Goal: Register for event/course

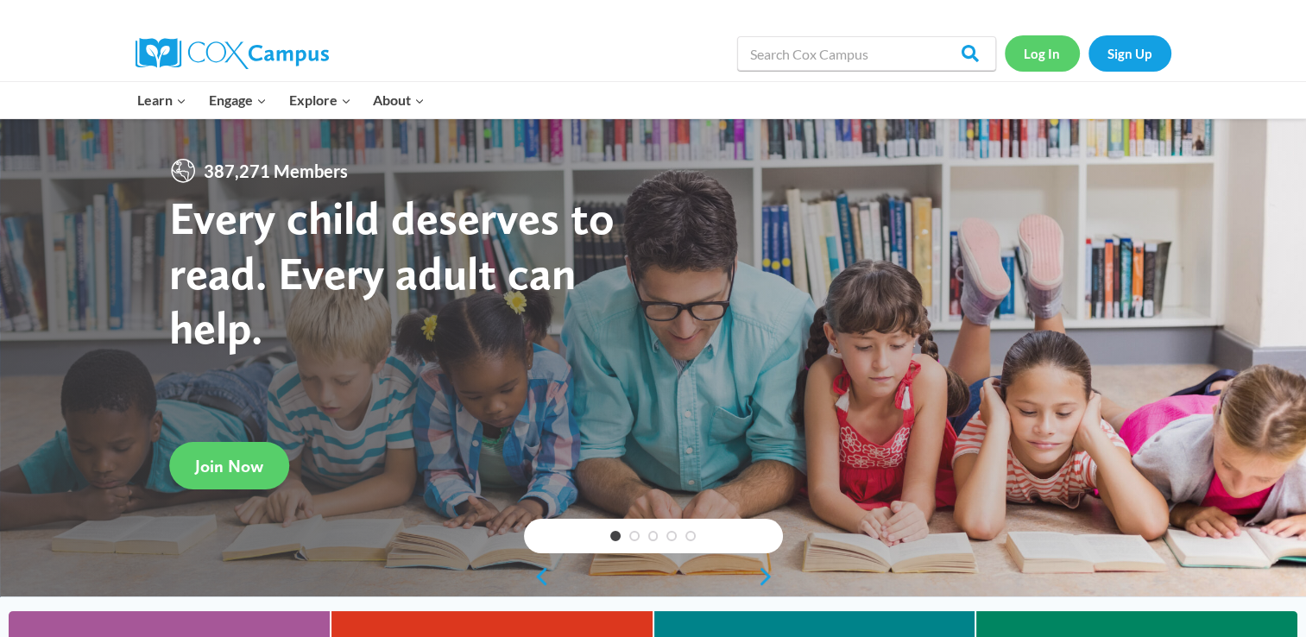
click at [1049, 49] on link "Log In" at bounding box center [1042, 52] width 75 height 35
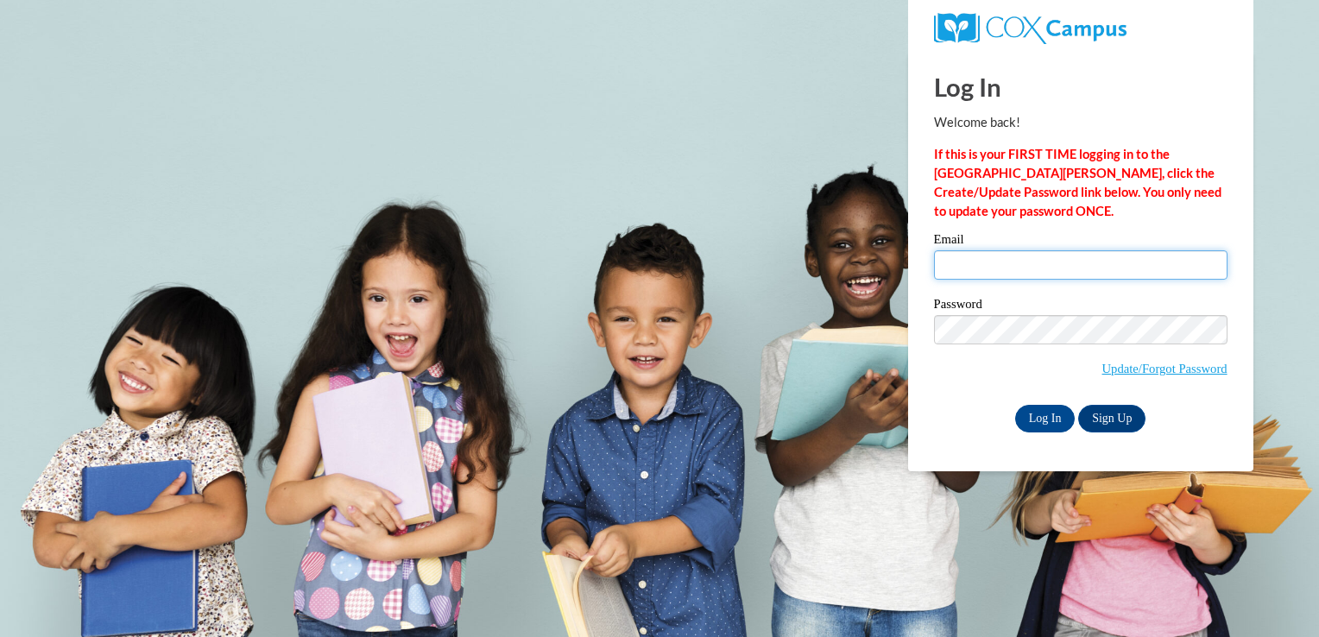
click at [956, 262] on input "Email" at bounding box center [1081, 264] width 294 height 29
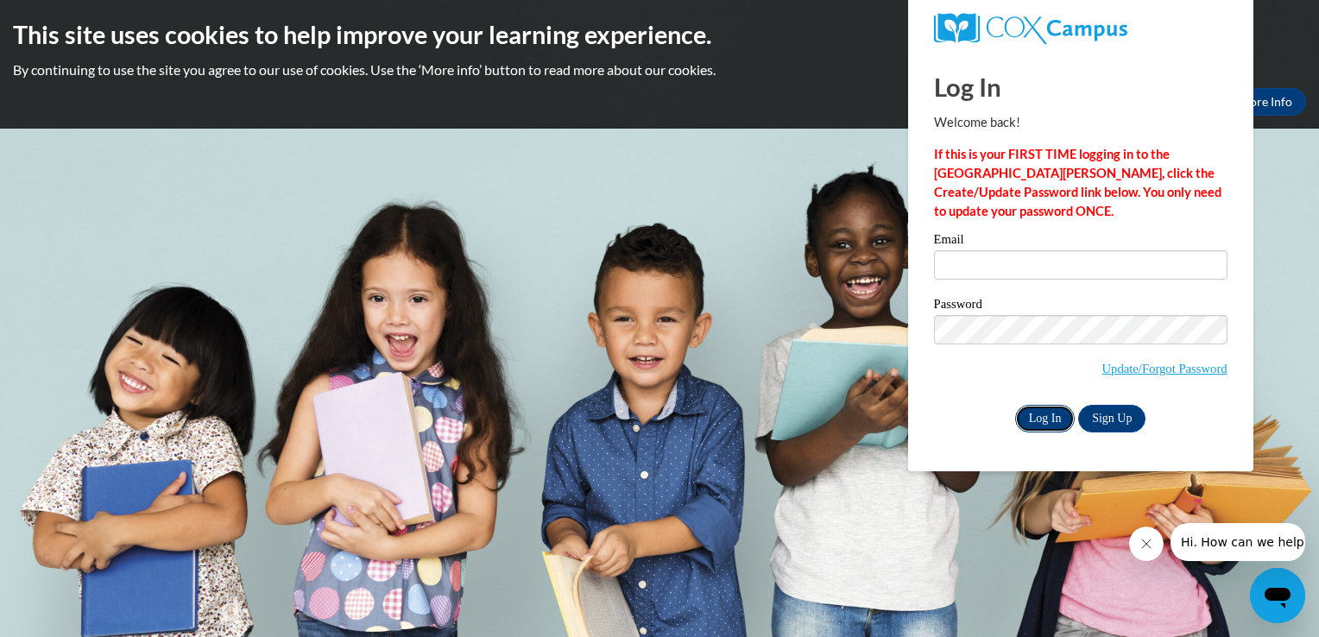
click at [1037, 413] on input "Log In" at bounding box center [1045, 419] width 60 height 28
click at [955, 263] on input "Email" at bounding box center [1081, 264] width 294 height 29
type input "Missielynn415@gmail.com"
click at [1039, 417] on input "Log In" at bounding box center [1045, 419] width 60 height 28
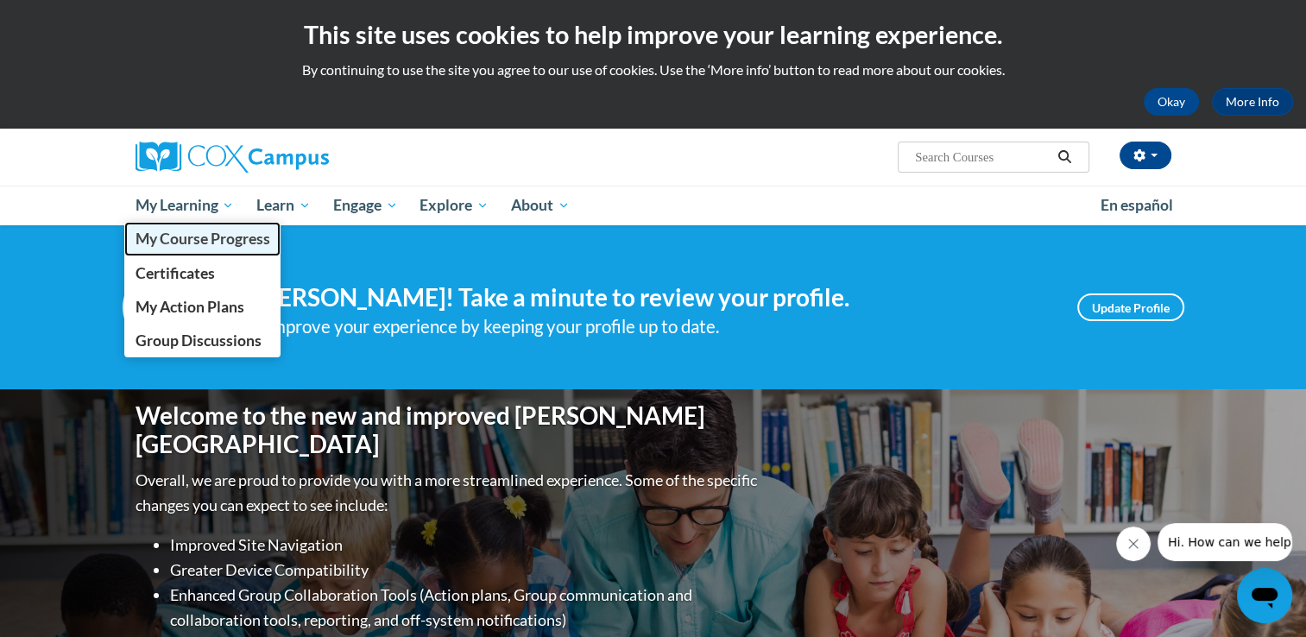
click at [226, 238] on span "My Course Progress" at bounding box center [202, 239] width 135 height 18
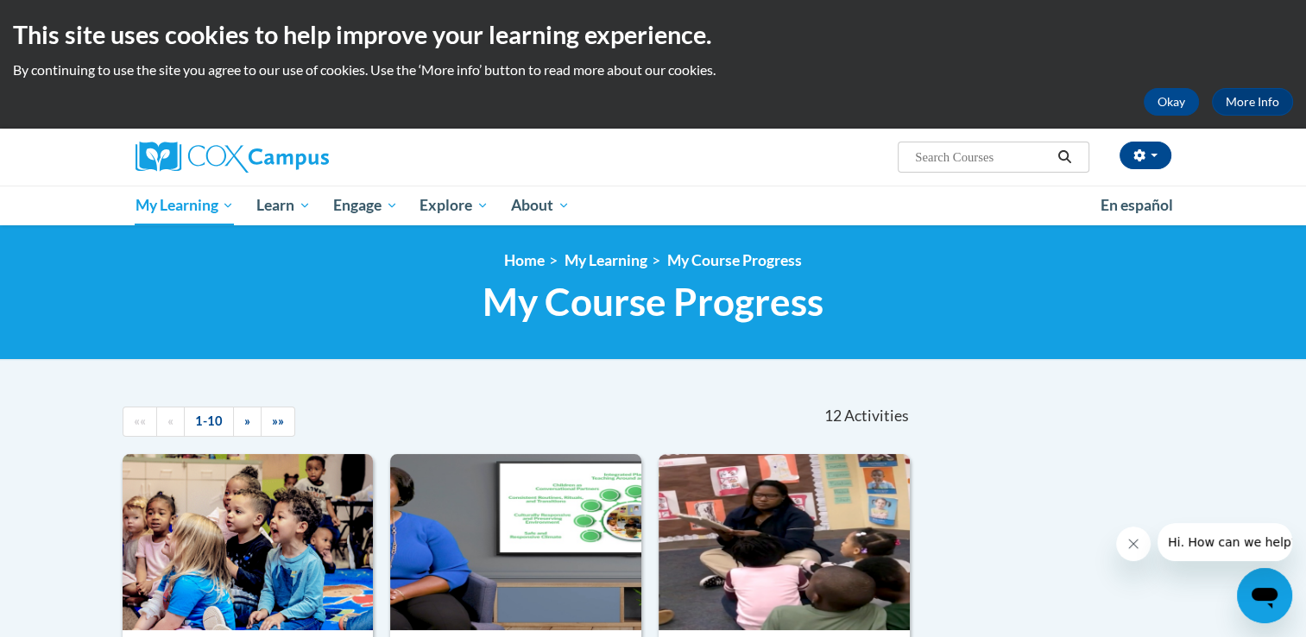
click at [971, 155] on input "Search..." at bounding box center [982, 157] width 138 height 21
type input "trauma inforced practice"
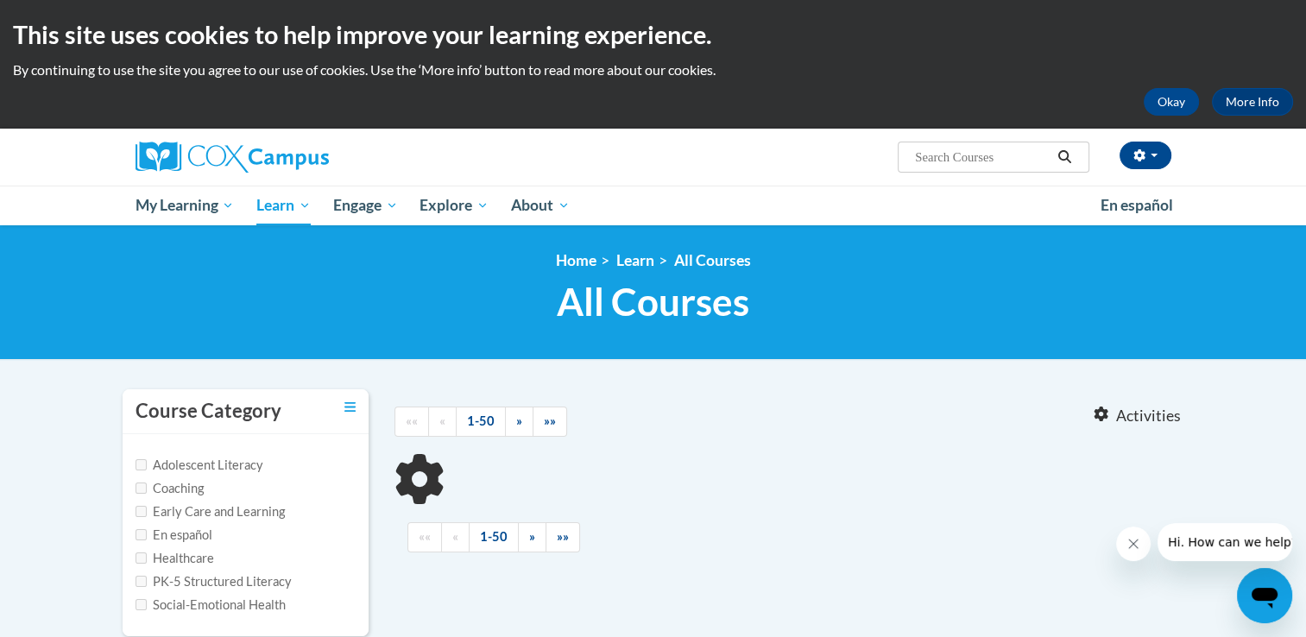
type input "trauma inforced practice"
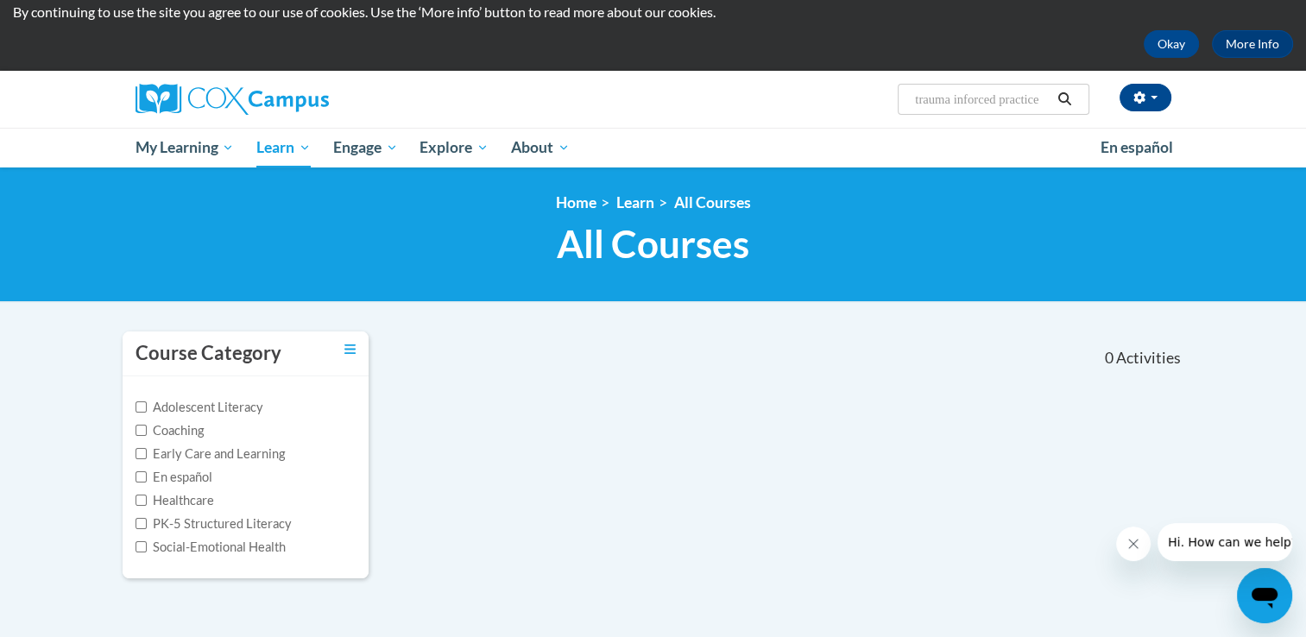
scroll to position [49, 0]
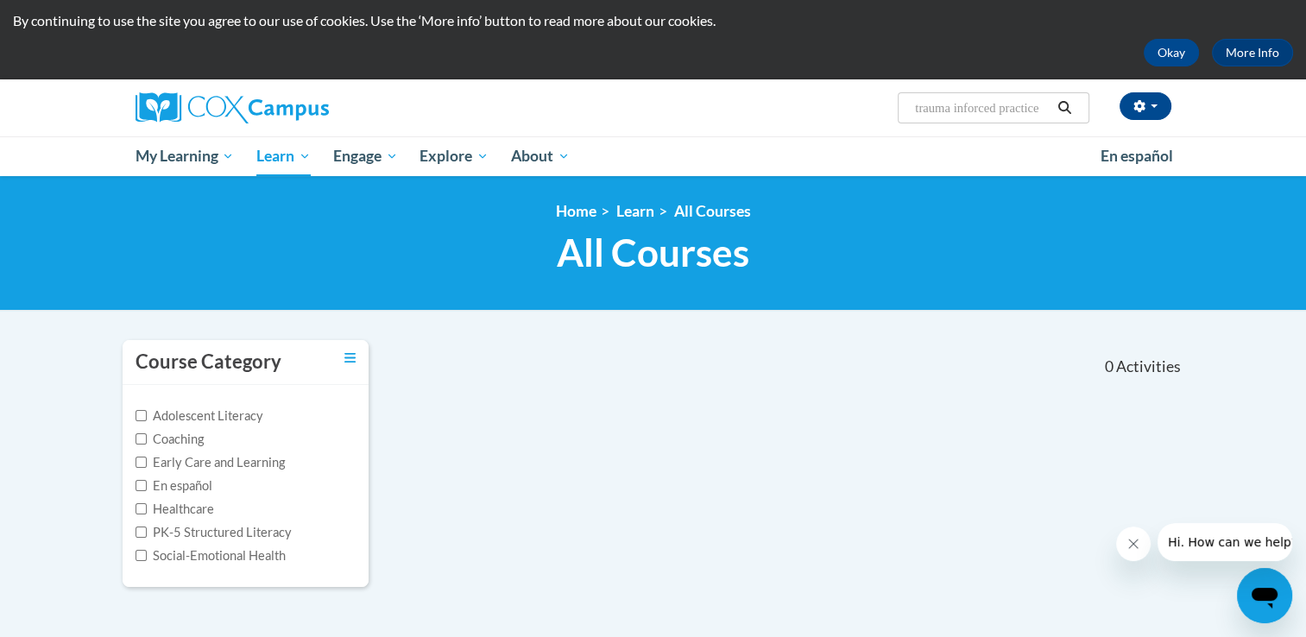
click at [1067, 101] on icon "Search" at bounding box center [1065, 107] width 16 height 13
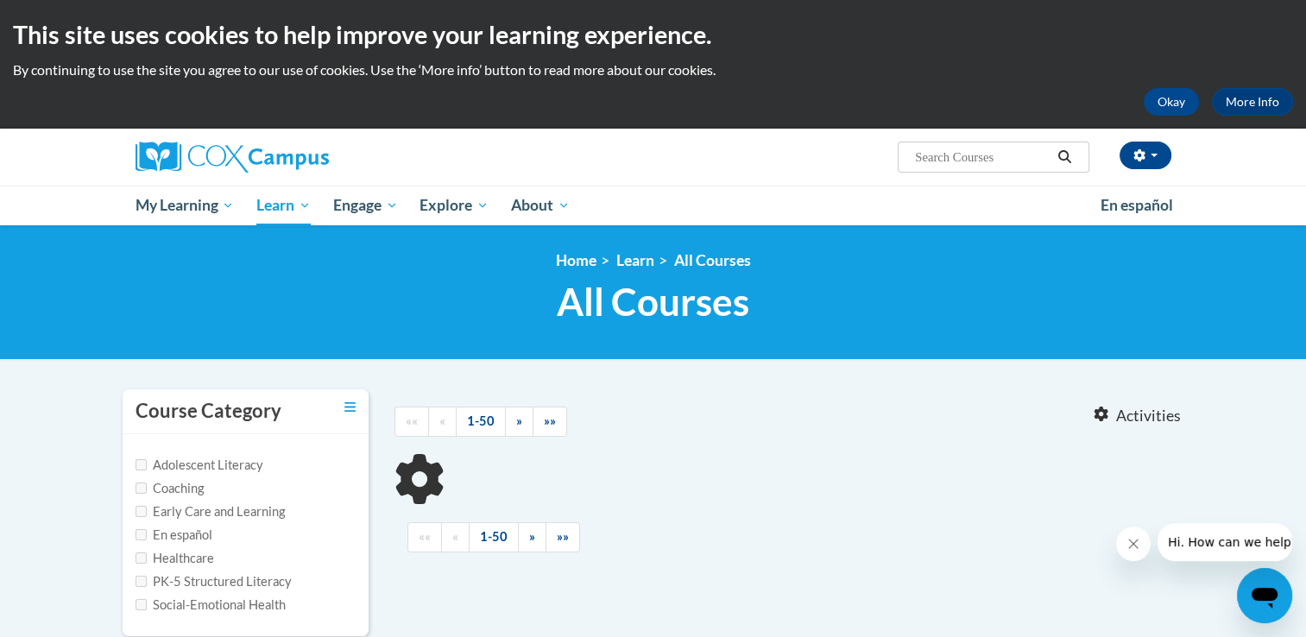
type input "trauma inforced practice"
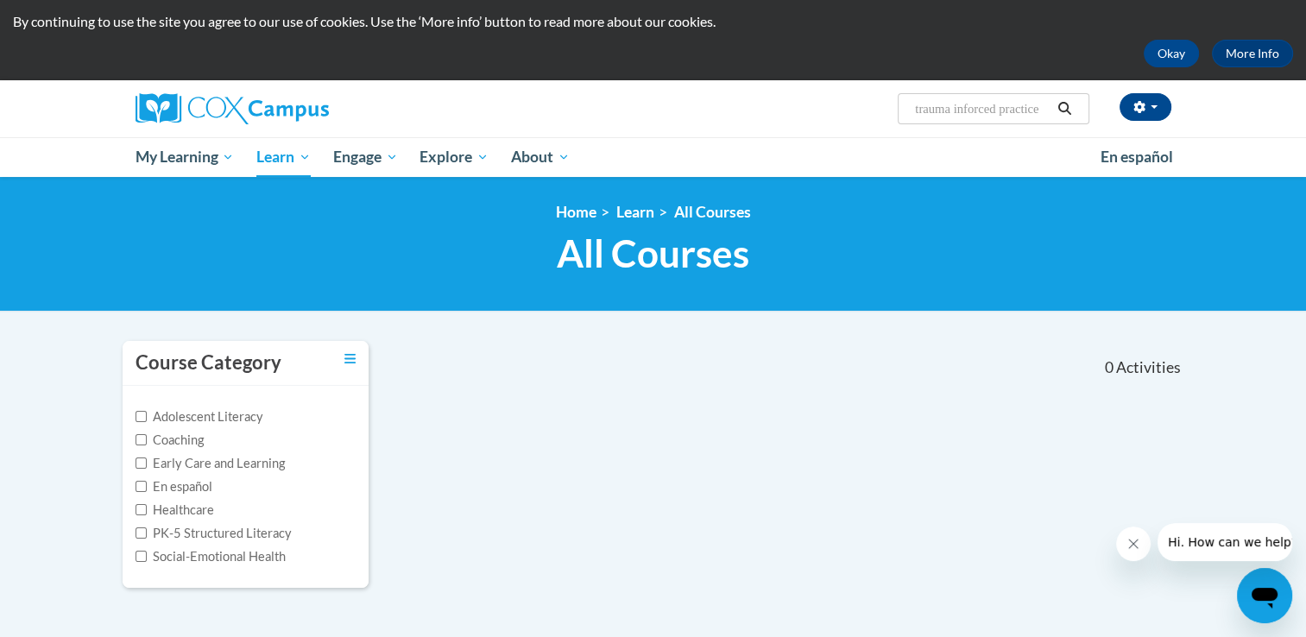
scroll to position [41, 0]
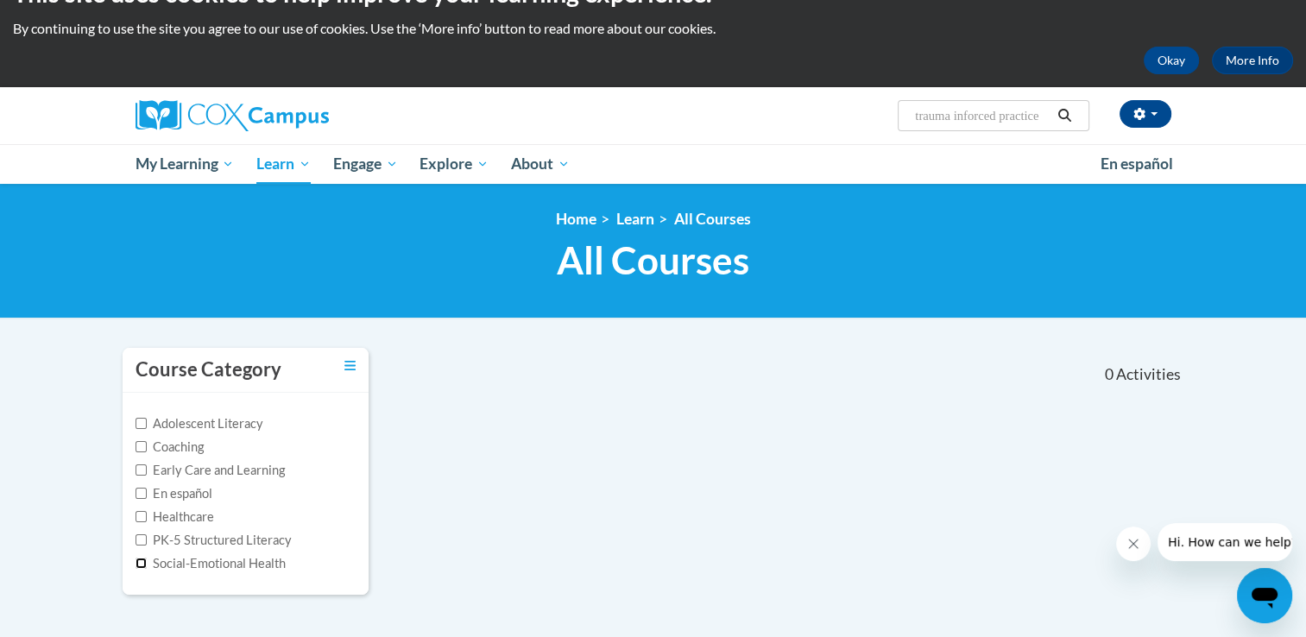
click at [138, 564] on input "Social-Emotional Health" at bounding box center [141, 563] width 11 height 11
checkbox input "true"
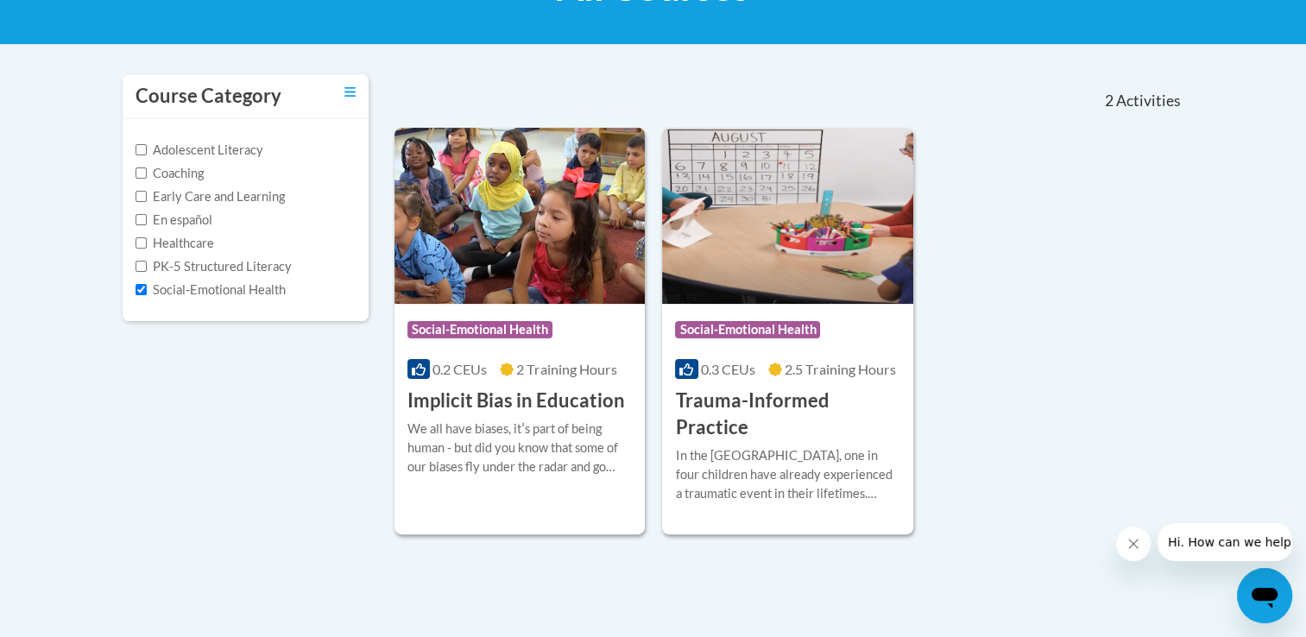
scroll to position [321, 0]
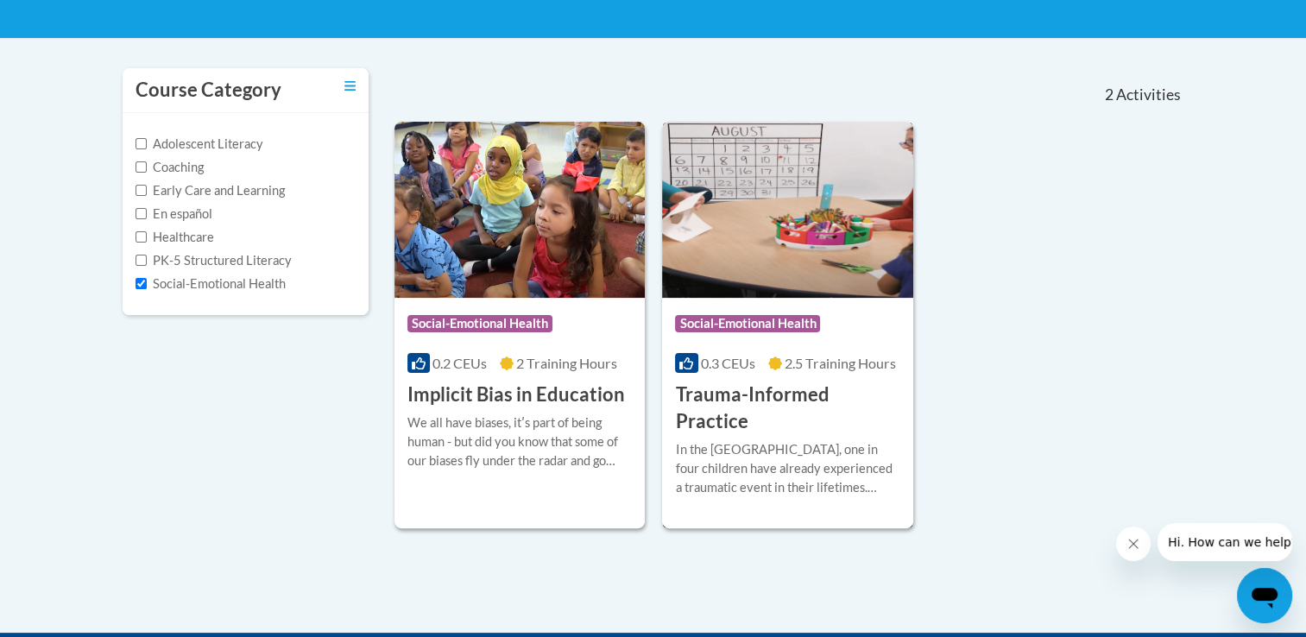
click at [767, 451] on div "In the United States, one in four children have already experienced a traumatic…" at bounding box center [787, 468] width 225 height 57
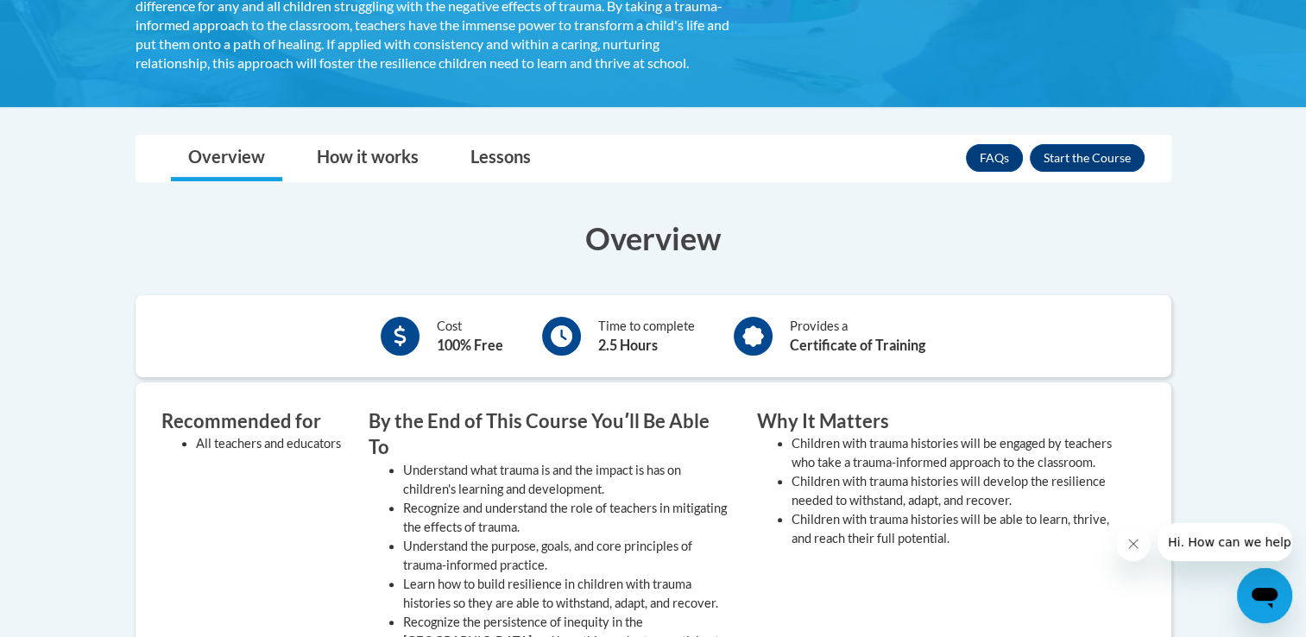
scroll to position [464, 0]
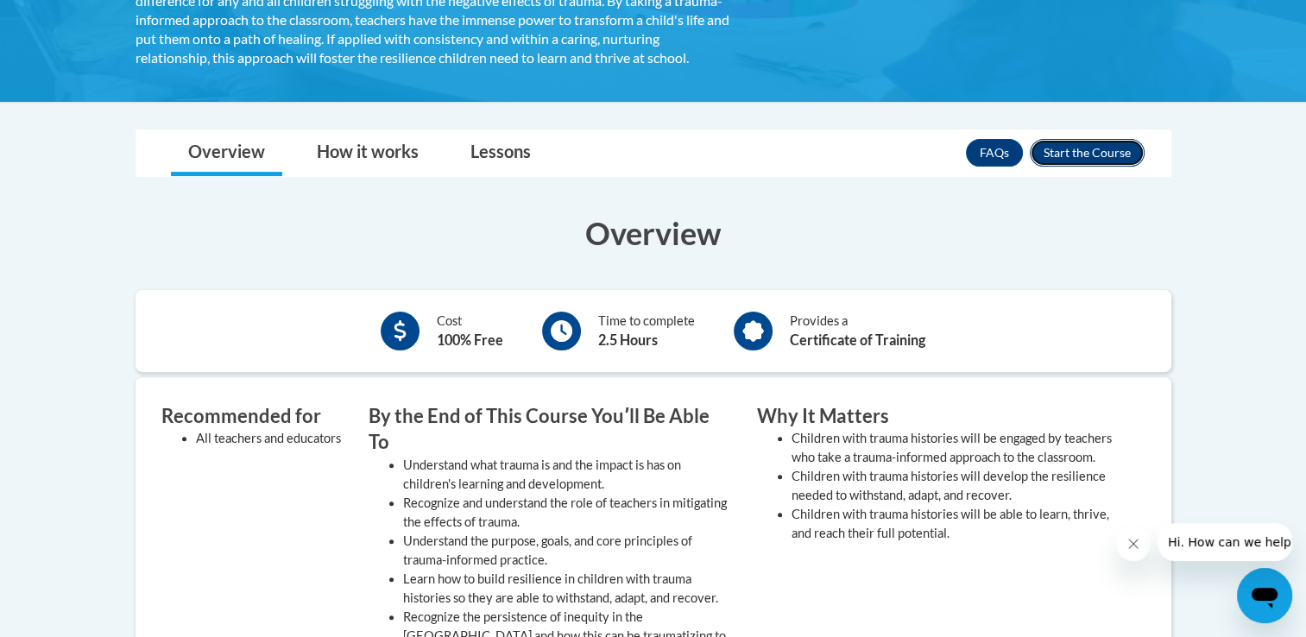
click at [1070, 167] on button "Enroll" at bounding box center [1087, 153] width 115 height 28
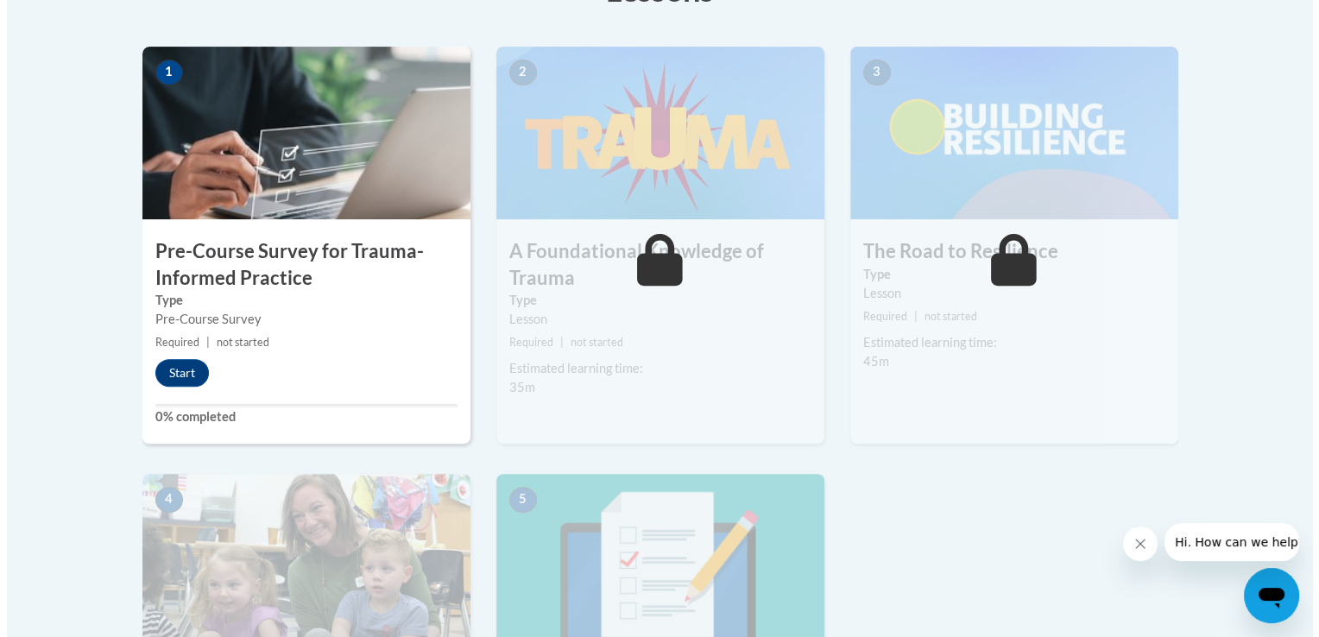
scroll to position [535, 0]
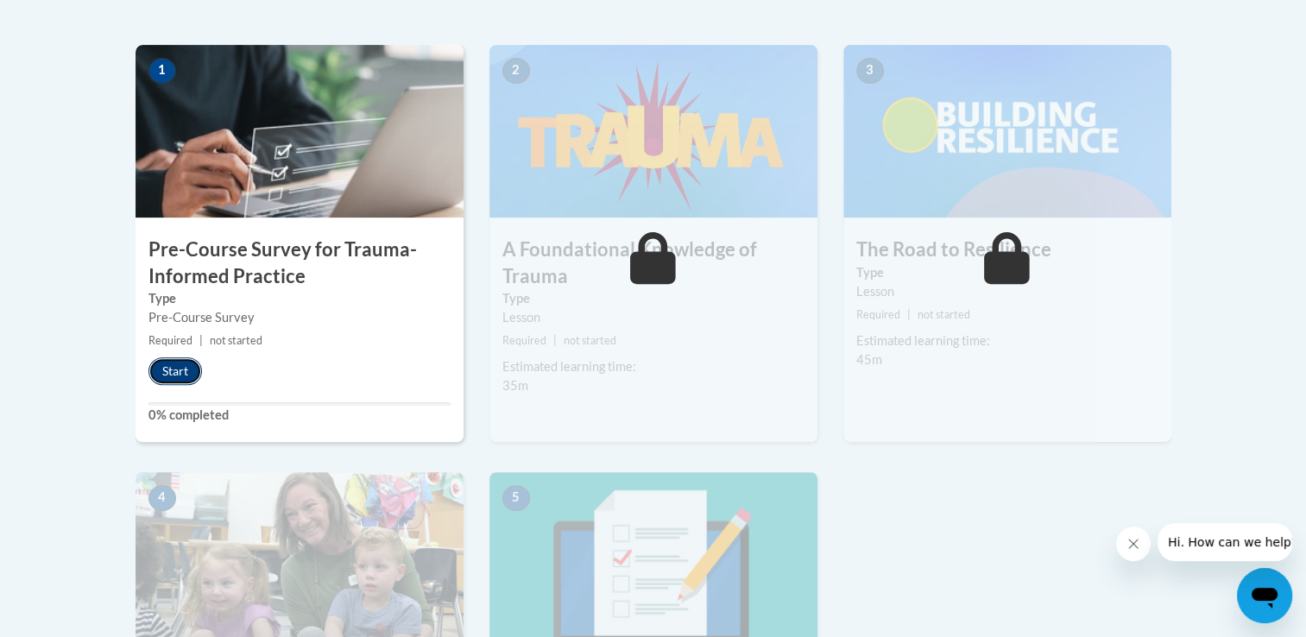
click at [182, 368] on button "Start" at bounding box center [175, 371] width 54 height 28
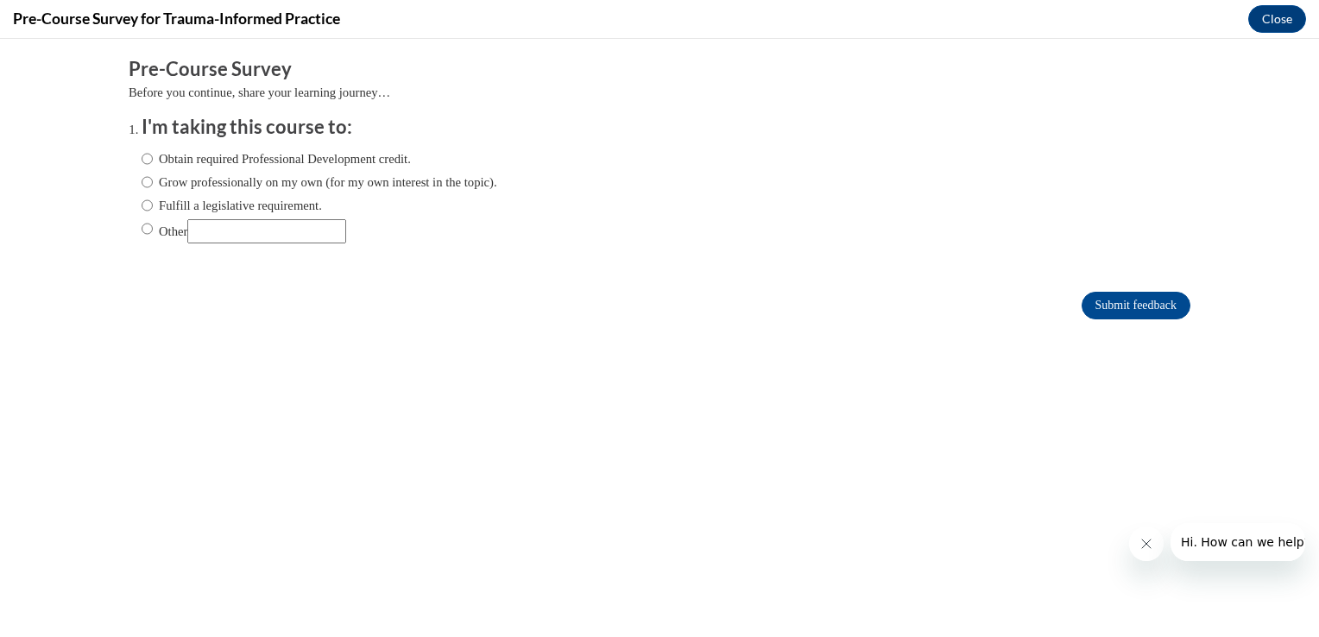
scroll to position [0, 0]
click at [142, 163] on input "Obtain required Professional Development credit." at bounding box center [147, 158] width 11 height 19
radio input "true"
click at [142, 184] on input "Grow professionally on my own (for my own interest in the topic)." at bounding box center [147, 182] width 11 height 19
radio input "true"
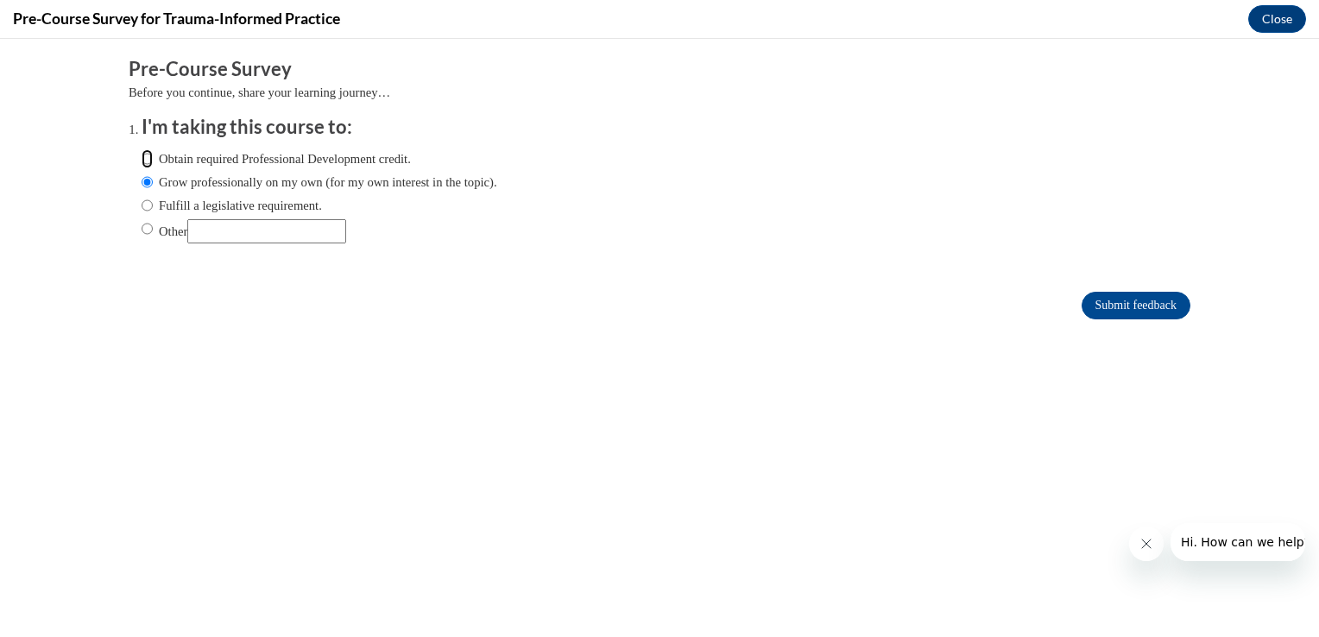
click at [142, 154] on input "Obtain required Professional Development credit." at bounding box center [147, 158] width 11 height 19
radio input "true"
click at [1100, 308] on input "Submit feedback" at bounding box center [1136, 306] width 109 height 28
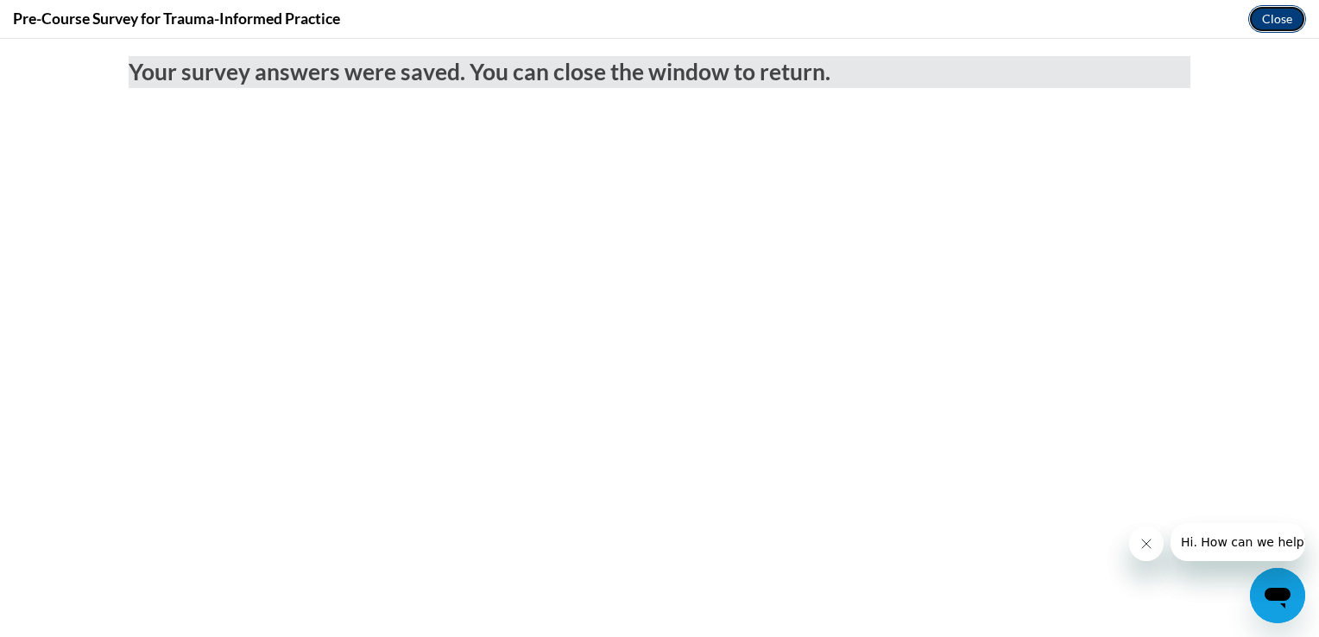
click at [1260, 22] on button "Close" at bounding box center [1277, 19] width 58 height 28
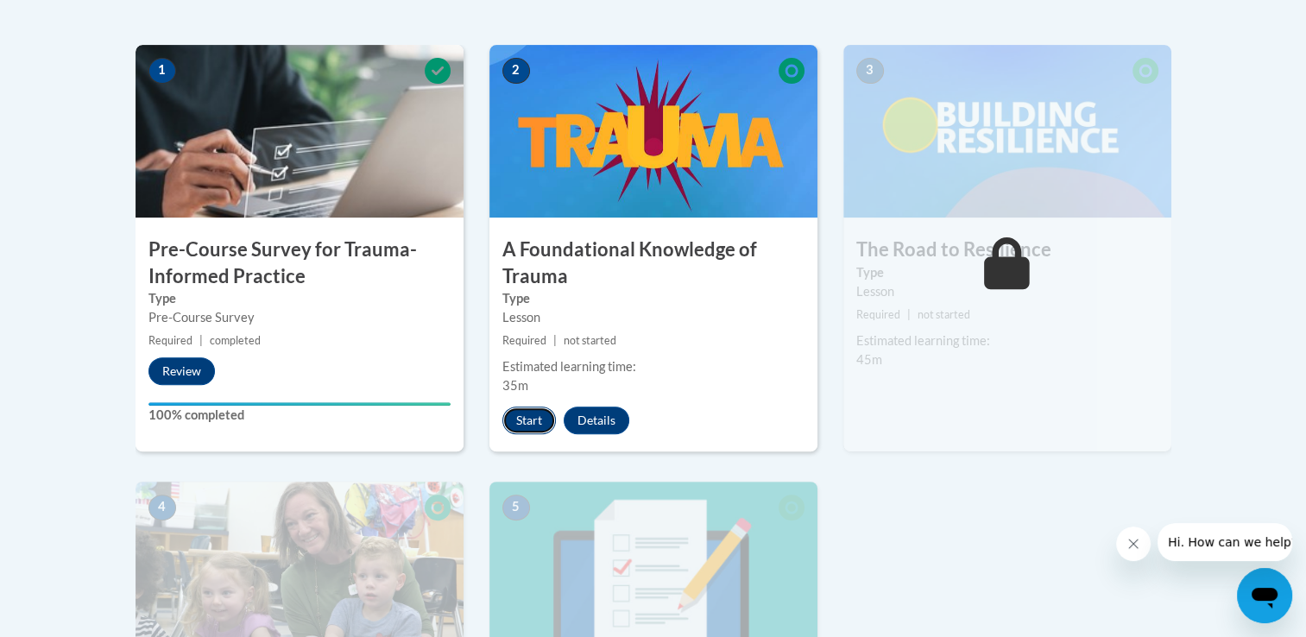
click at [520, 418] on button "Start" at bounding box center [529, 421] width 54 height 28
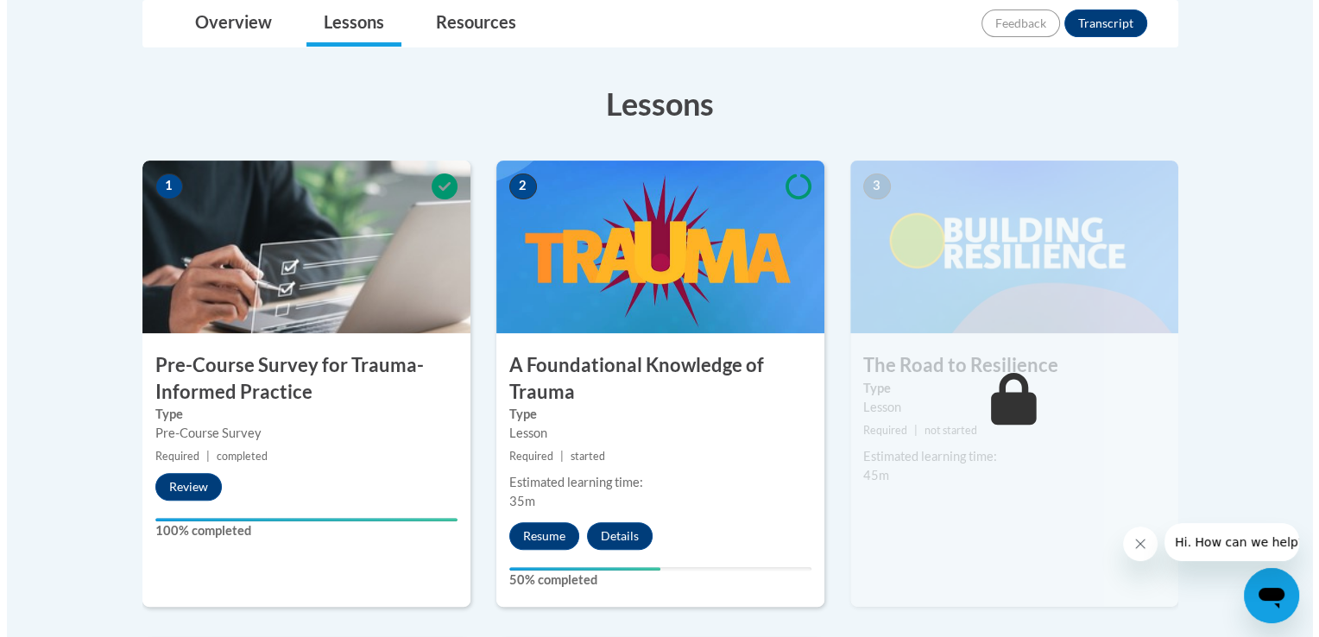
scroll to position [435, 0]
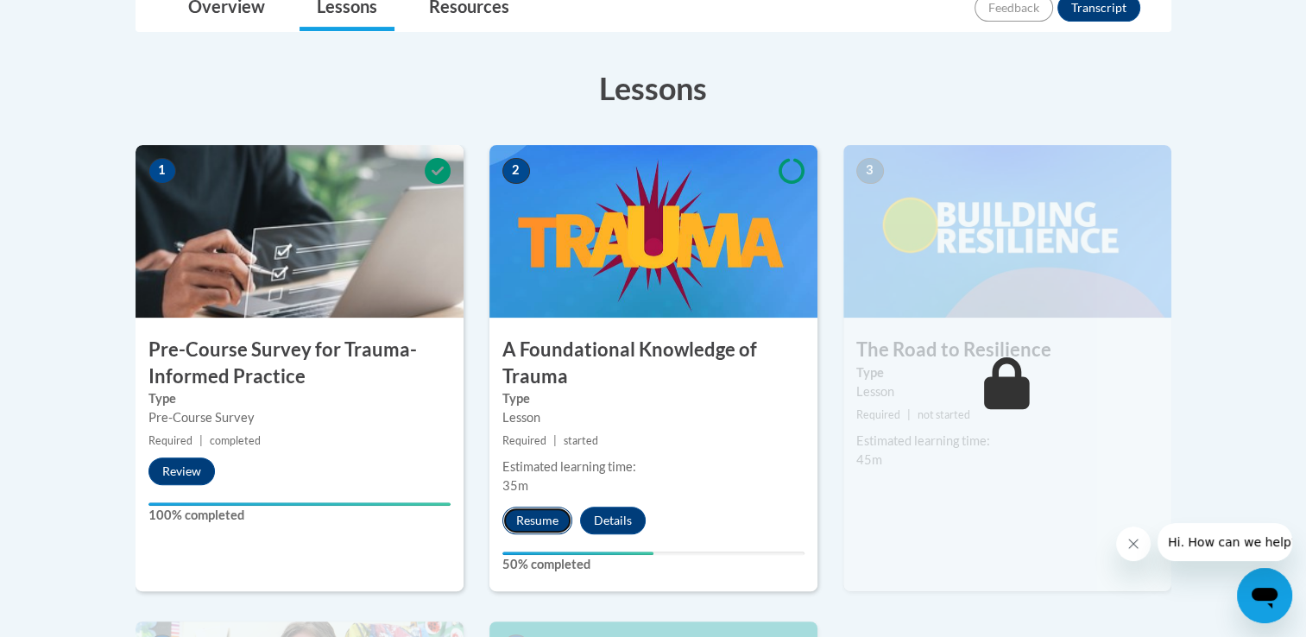
click at [535, 519] on button "Resume" at bounding box center [537, 521] width 70 height 28
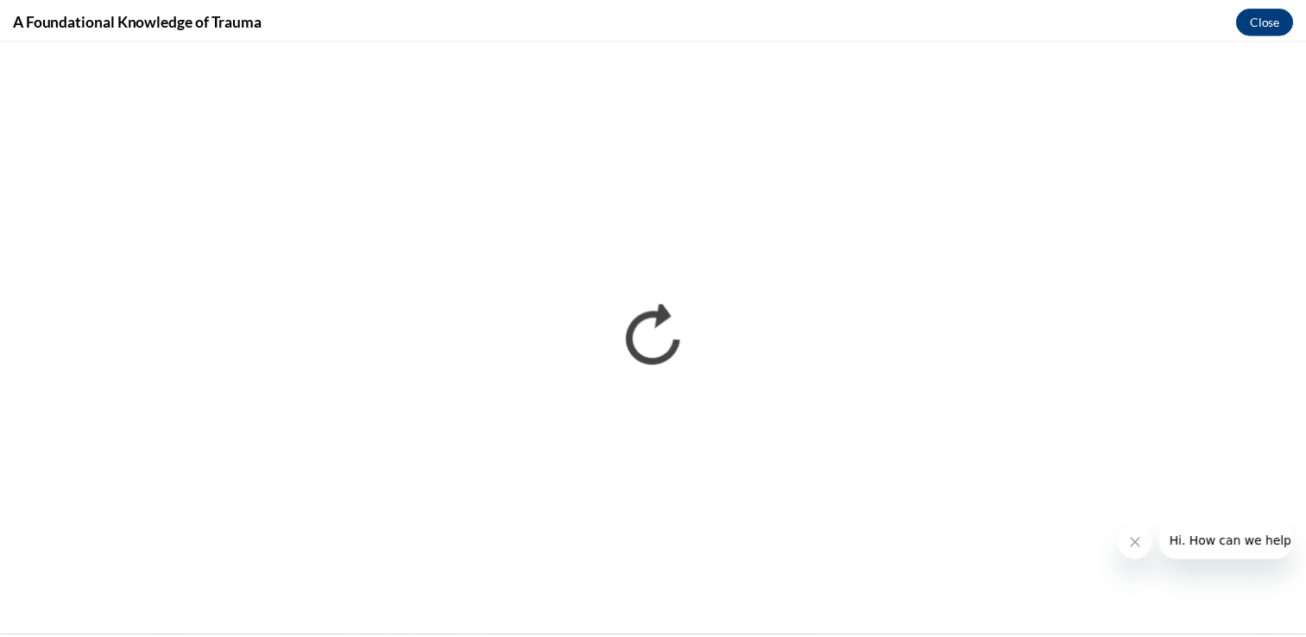
scroll to position [0, 0]
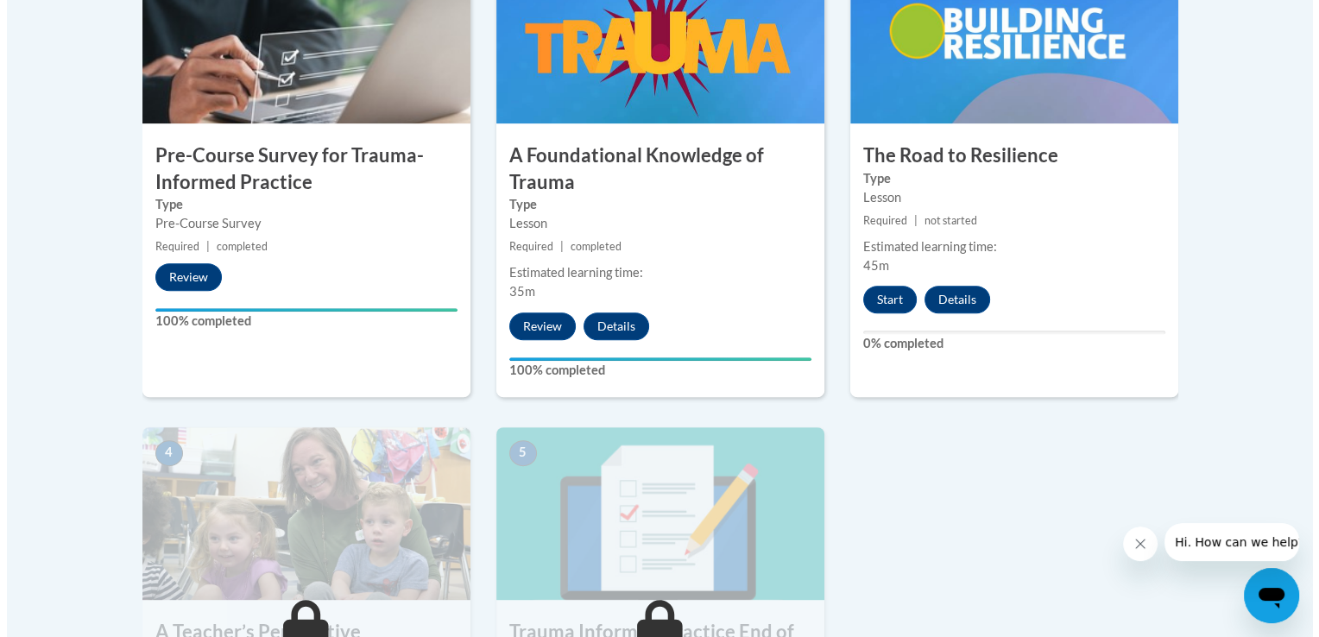
scroll to position [623, 0]
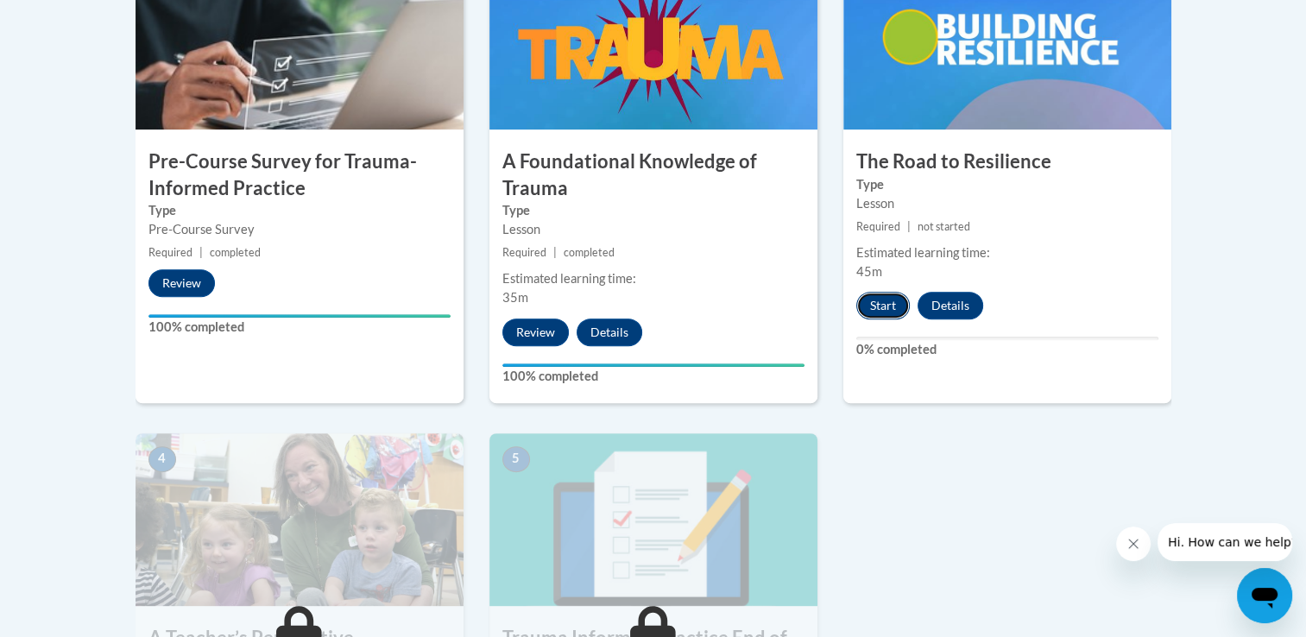
click at [888, 310] on button "Start" at bounding box center [883, 306] width 54 height 28
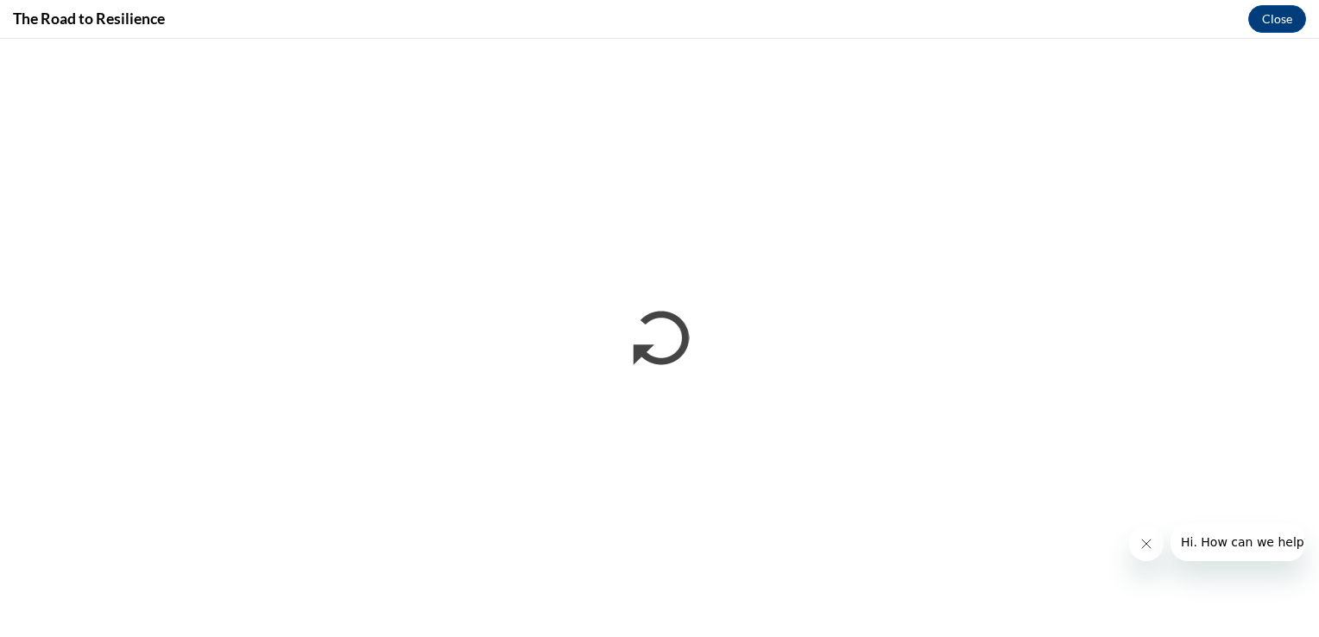
scroll to position [0, 0]
click at [1268, 26] on button "Close" at bounding box center [1277, 19] width 58 height 28
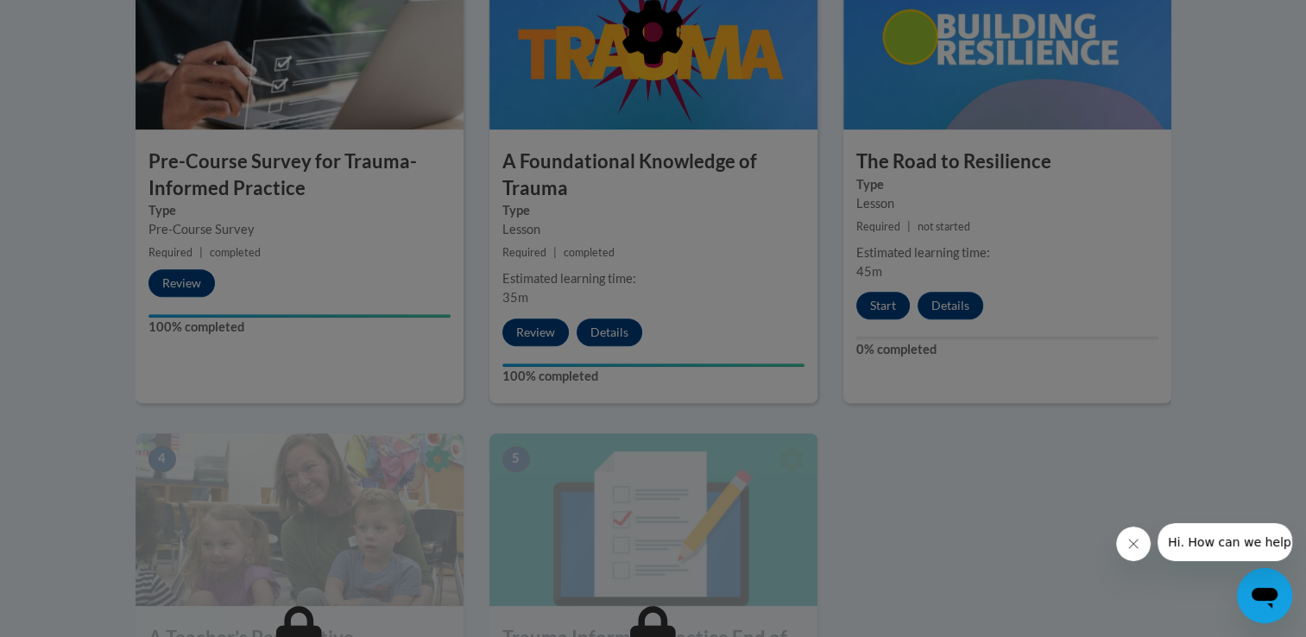
click at [1204, 227] on div at bounding box center [653, 318] width 1306 height 637
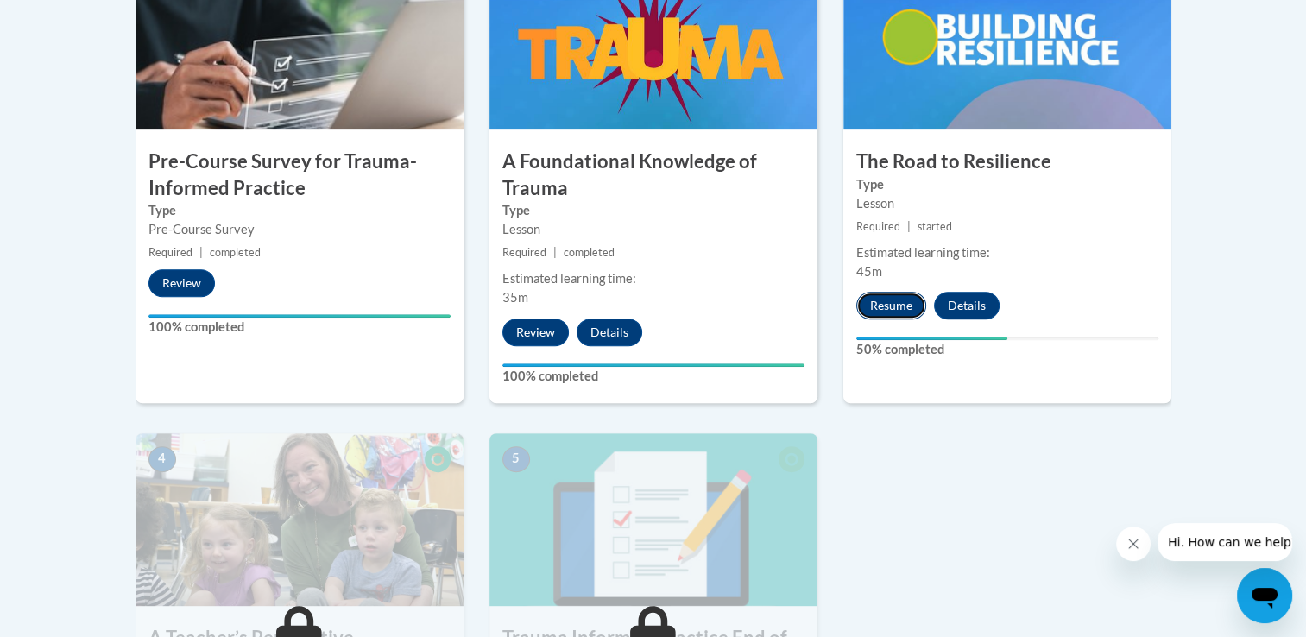
click at [884, 306] on button "Resume" at bounding box center [891, 306] width 70 height 28
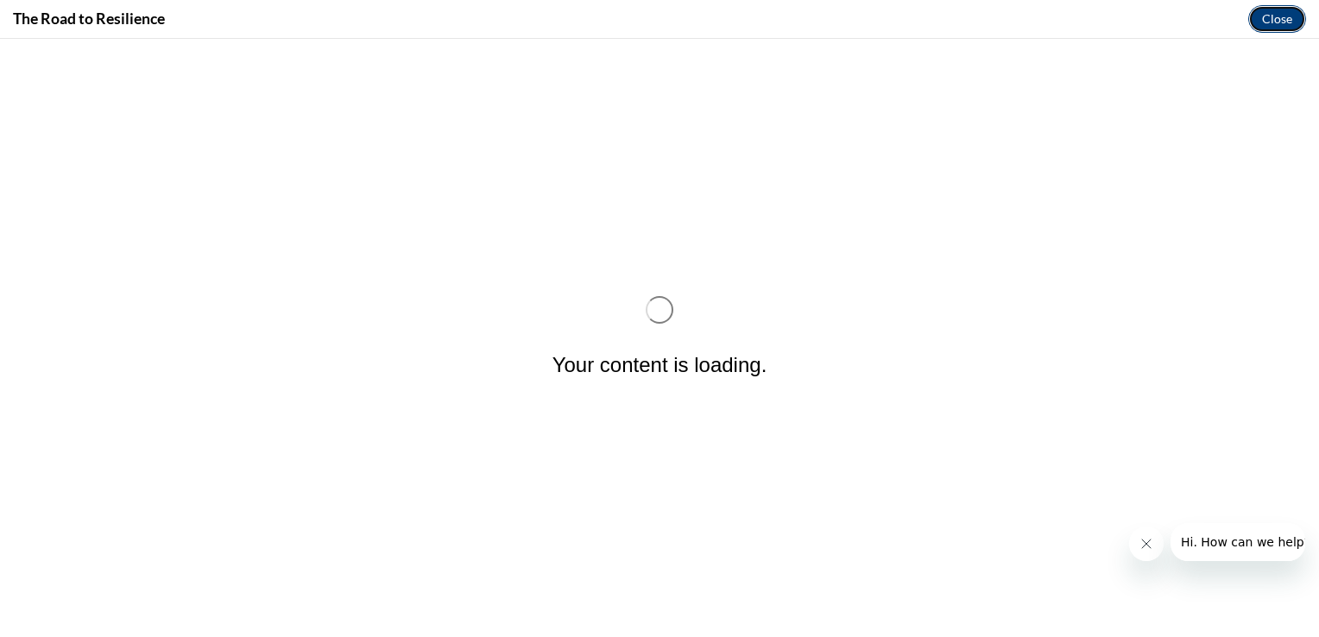
click at [1274, 33] on button "Close" at bounding box center [1277, 19] width 58 height 28
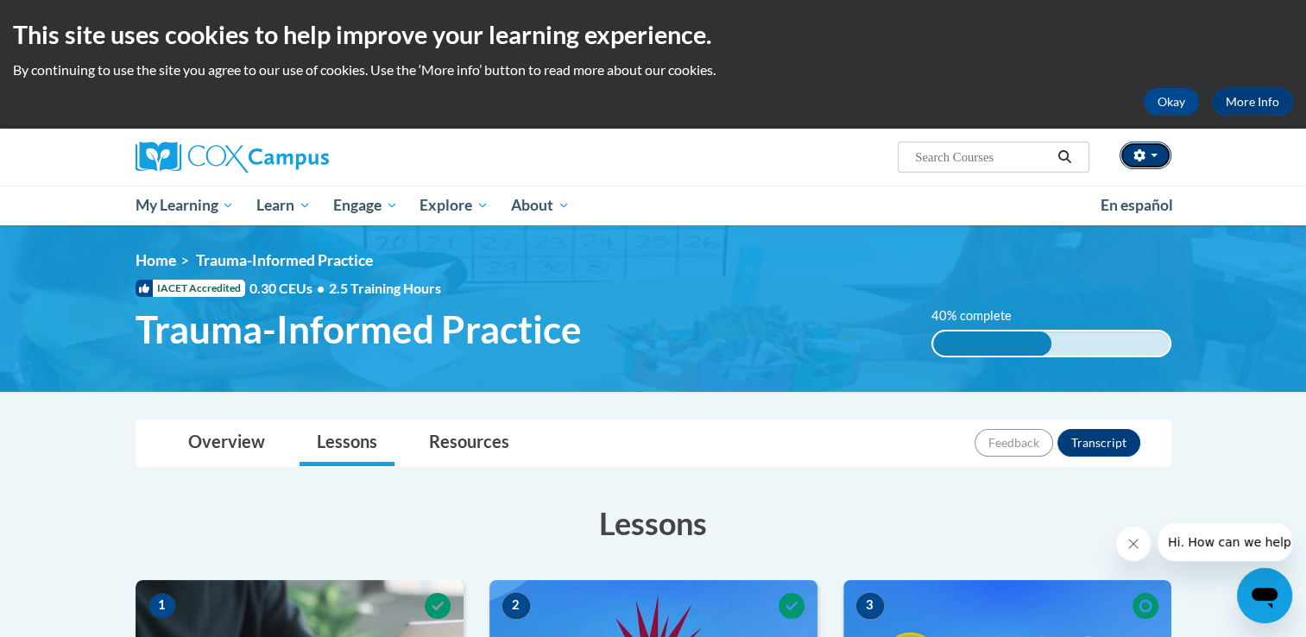
click at [1157, 151] on button "button" at bounding box center [1146, 156] width 52 height 28
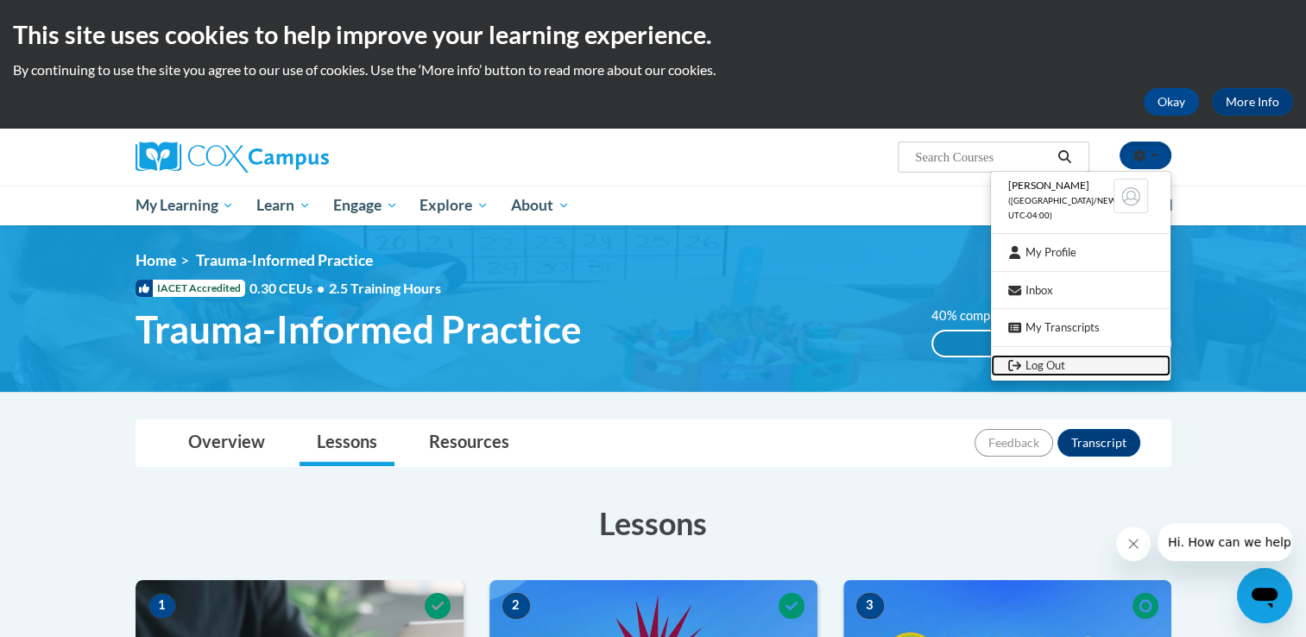
click at [1050, 364] on link "Log Out" at bounding box center [1081, 366] width 180 height 22
